Goal: Find specific page/section: Find specific page/section

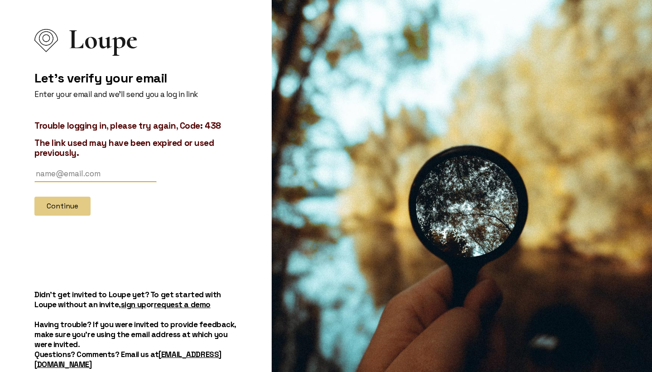
click at [60, 173] on input "text" at bounding box center [95, 173] width 122 height 17
type input "[EMAIL_ADDRESS][DOMAIN_NAME]"
click at [64, 207] on button "Continue" at bounding box center [62, 206] width 56 height 19
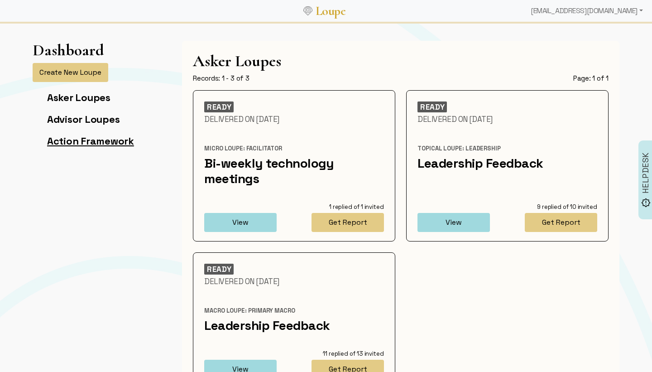
click at [82, 139] on link "Action Framework" at bounding box center [90, 141] width 87 height 13
